Goal: Task Accomplishment & Management: Complete application form

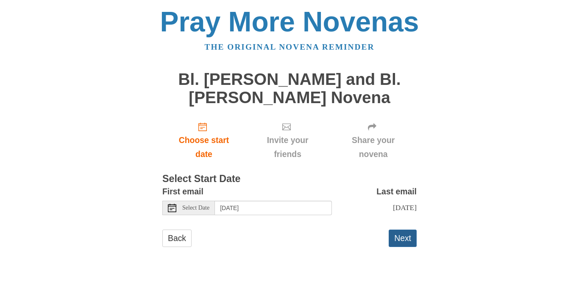
click at [416, 240] on button "Next" at bounding box center [403, 237] width 28 height 17
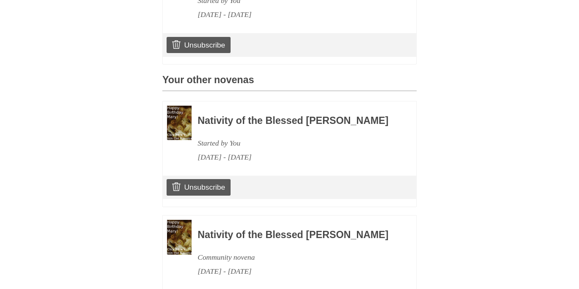
scroll to position [438, 0]
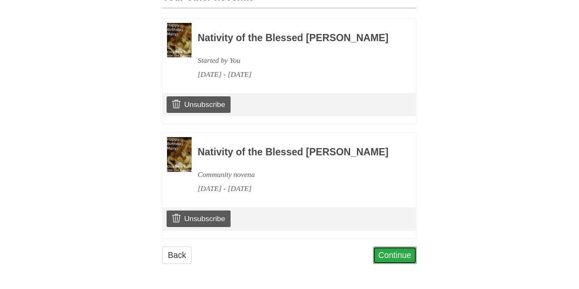
click at [394, 256] on link "Continue" at bounding box center [395, 254] width 44 height 17
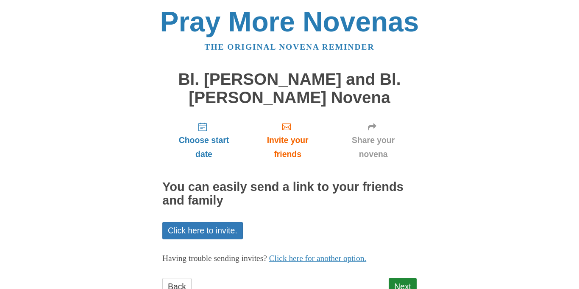
scroll to position [31, 0]
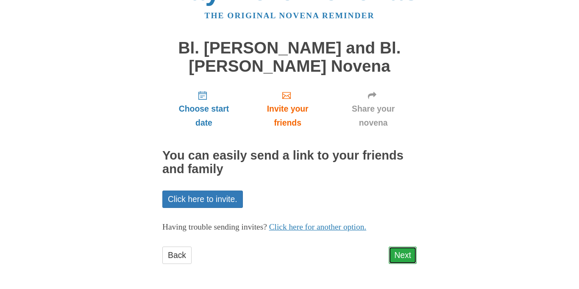
click at [399, 262] on link "Next" at bounding box center [403, 254] width 28 height 17
